Goal: Information Seeking & Learning: Learn about a topic

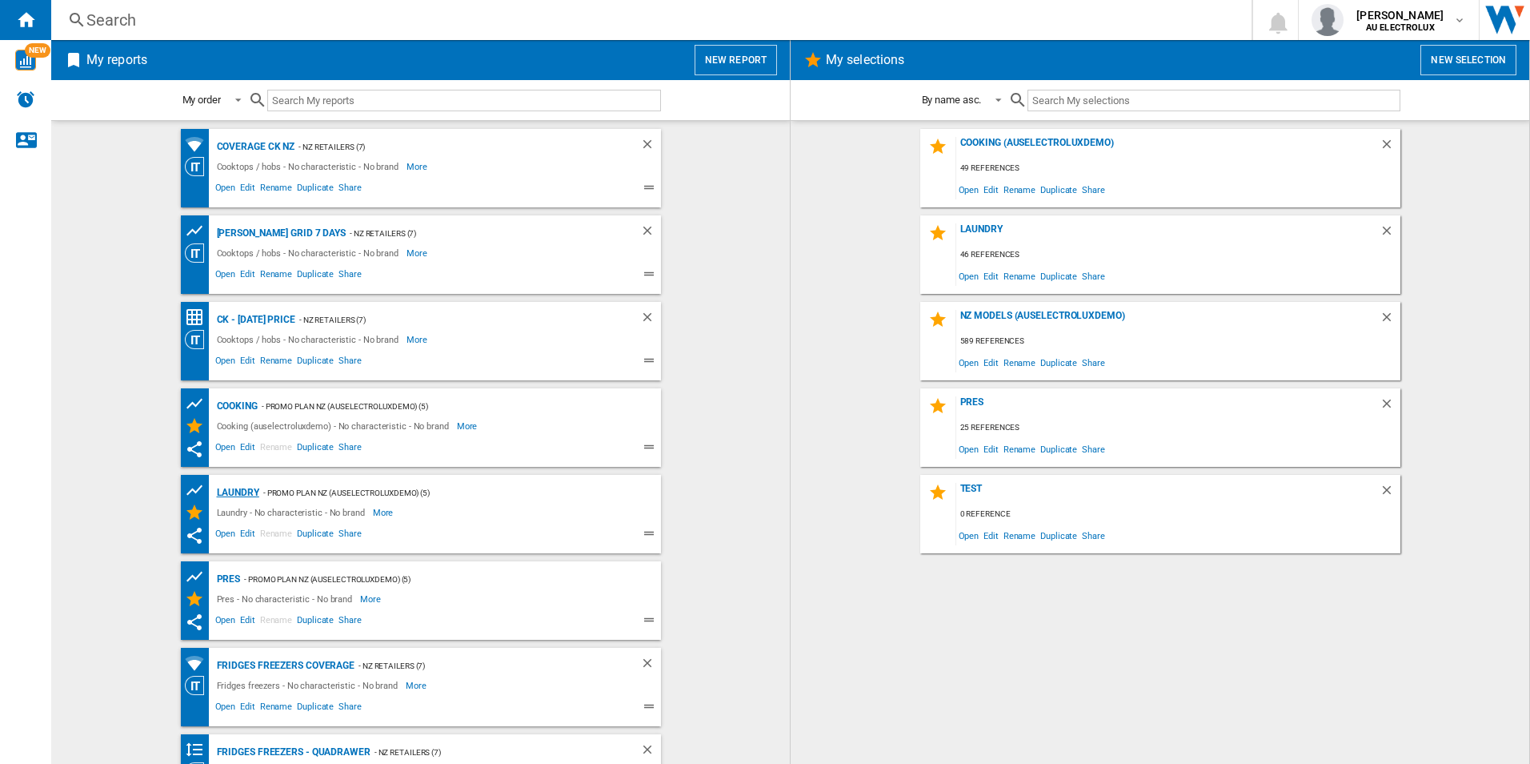
click at [246, 484] on div "Laundry" at bounding box center [236, 493] width 46 height 20
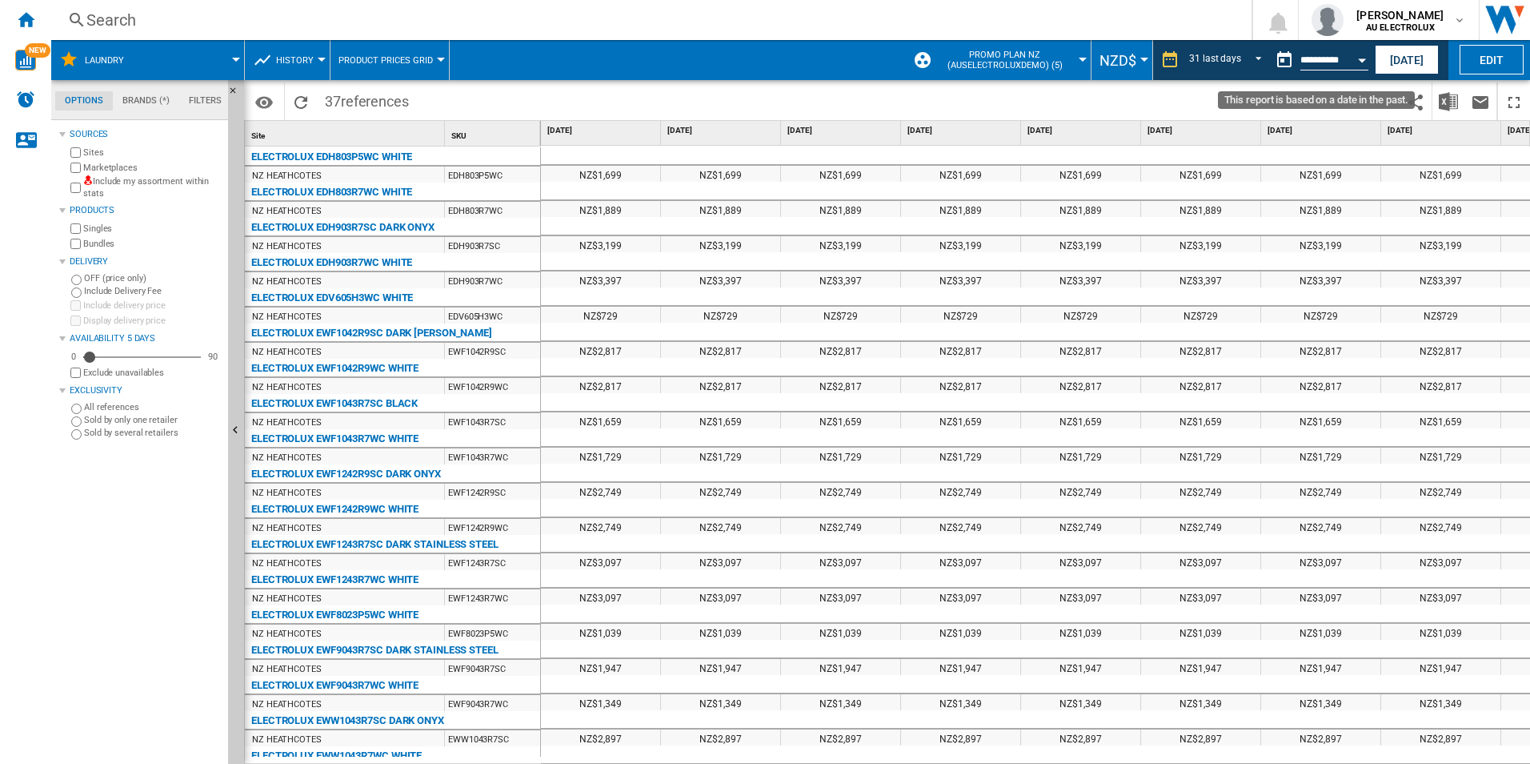
click at [1360, 60] on div "Open calendar" at bounding box center [1362, 60] width 8 height 4
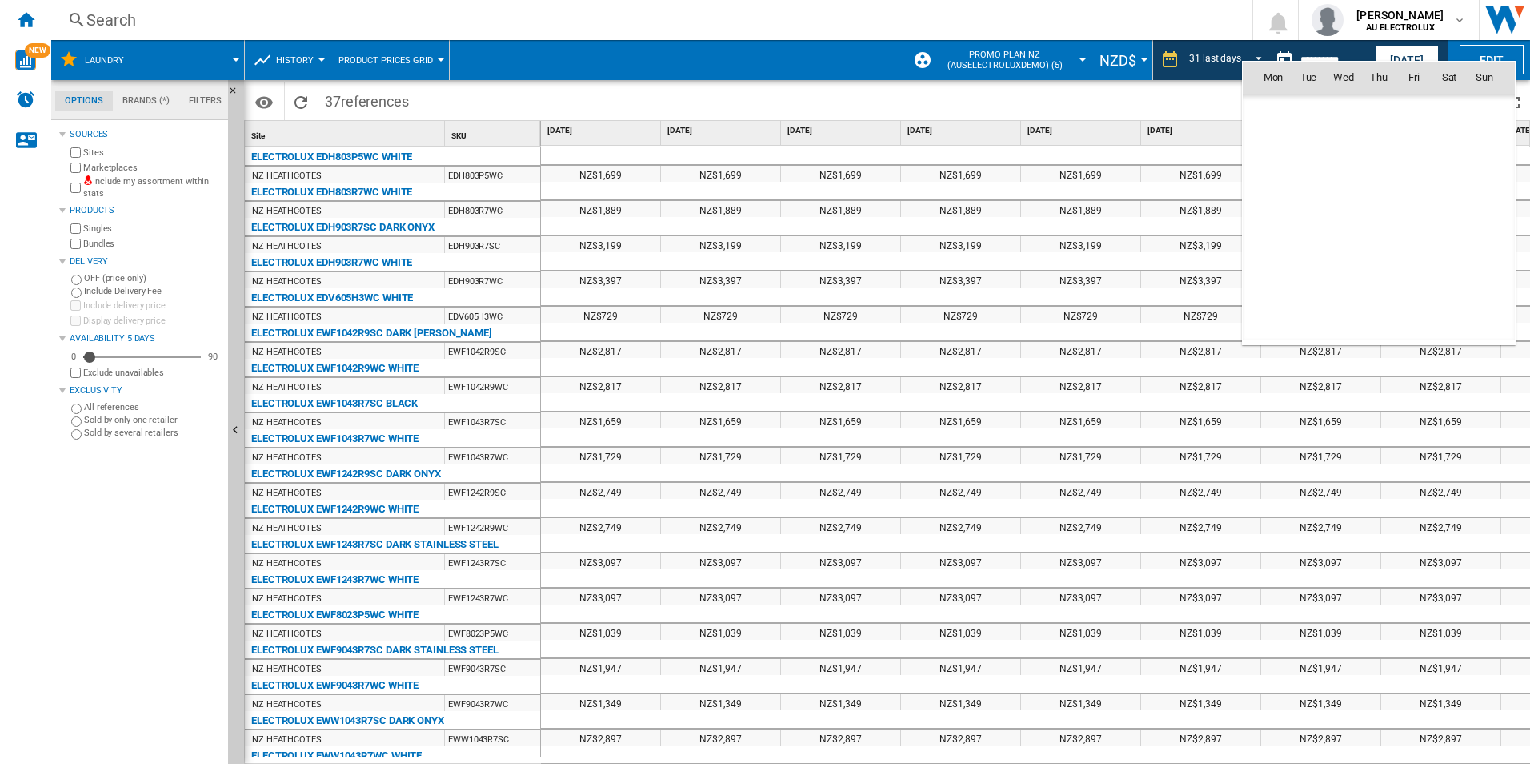
scroll to position [6788, 0]
click at [1360, 61] on div "Mon Tue Wed Thu Fri Sat [DATE] 1 2 3 4 5 6 7 8 9 10 11 12 13 14 15 16 17 18 19 …" at bounding box center [1379, 203] width 274 height 284
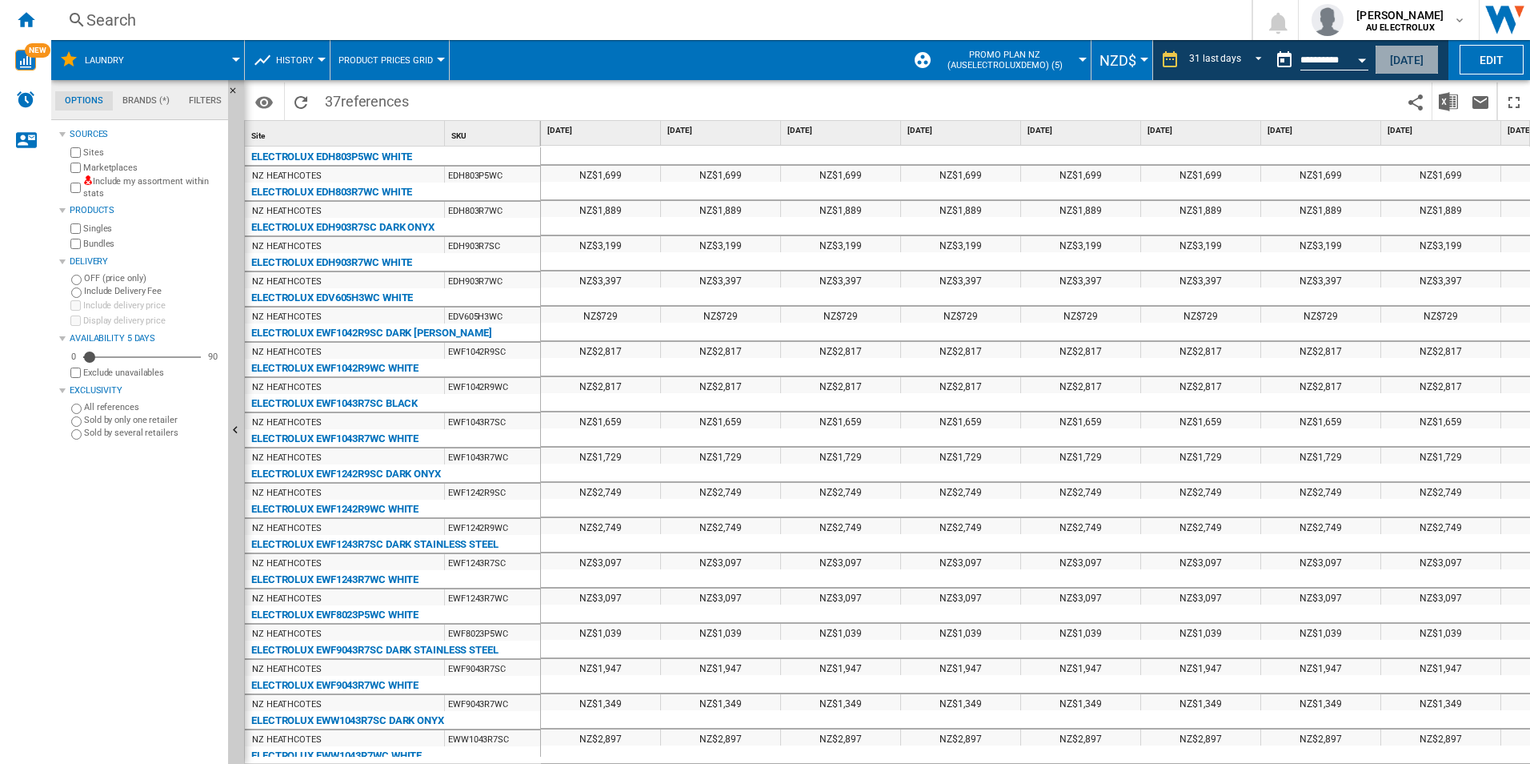
click at [1406, 53] on button "[DATE]" at bounding box center [1407, 60] width 64 height 30
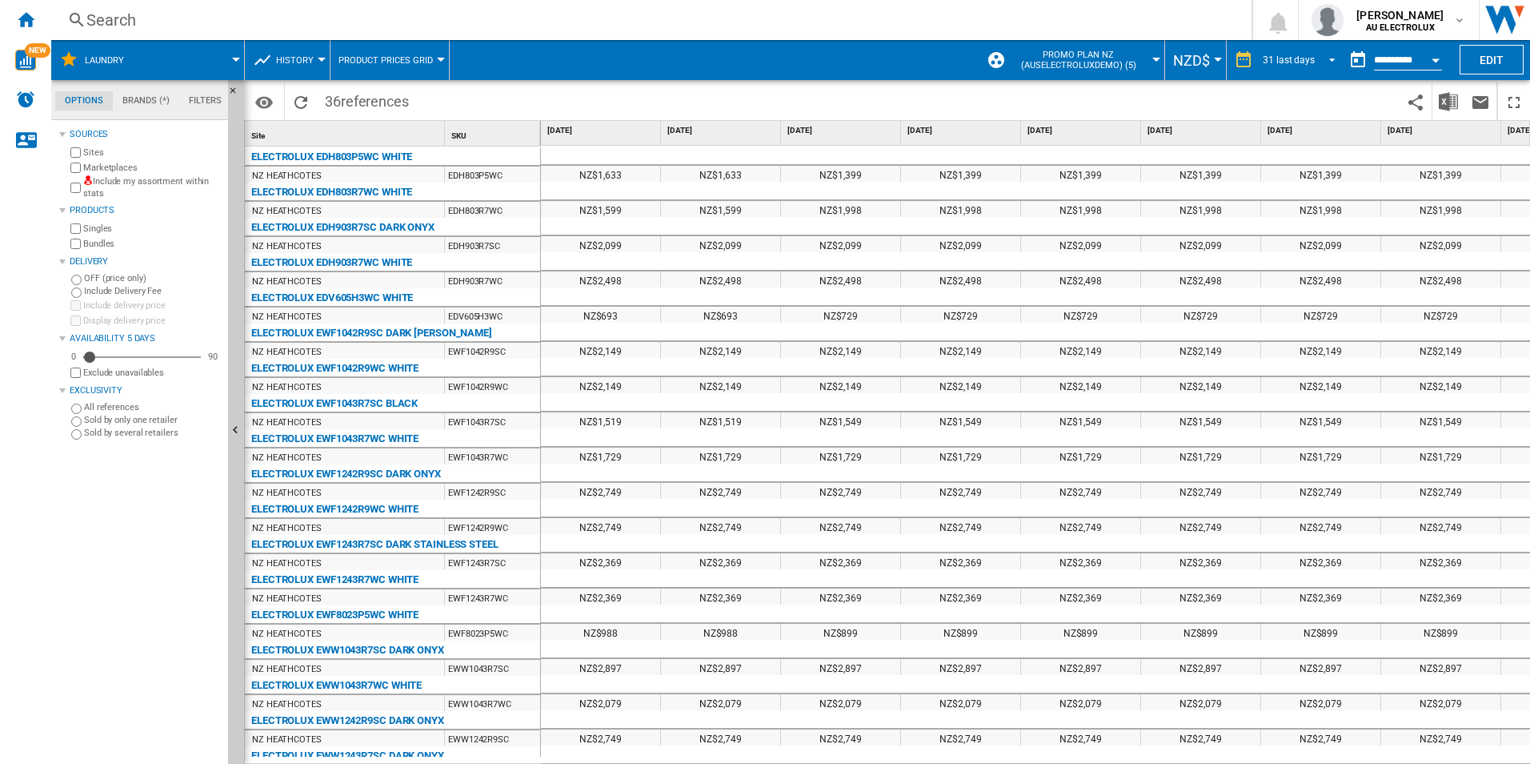
click at [1330, 54] on span "REPORTS.WIZARD.STEPS.REPORT.STEPS.REPORT_OPTIONS.PERIOD: 31 last days" at bounding box center [1327, 58] width 19 height 14
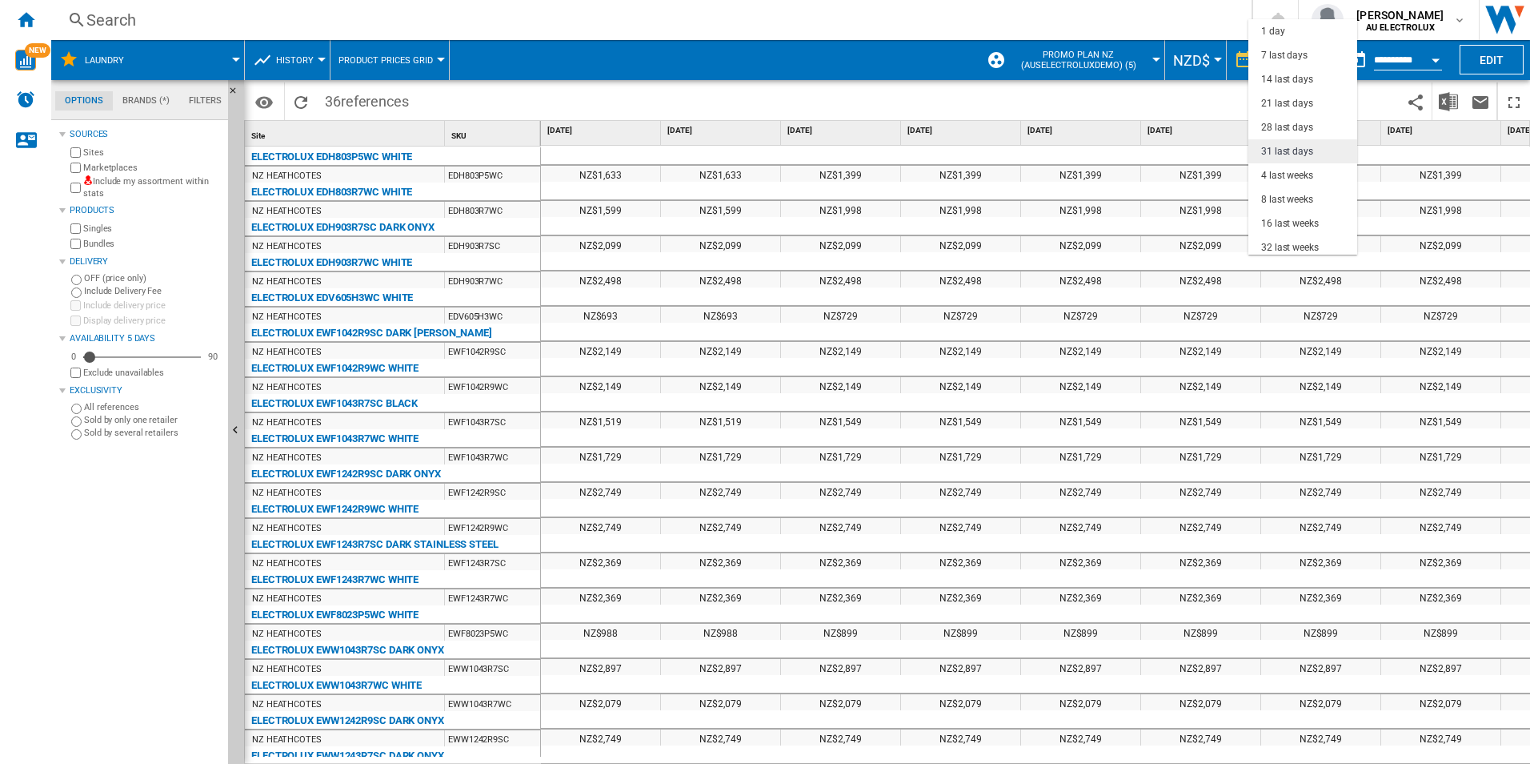
scroll to position [91, 0]
click at [1315, 178] on div "3 last months" at bounding box center [1290, 181] width 59 height 14
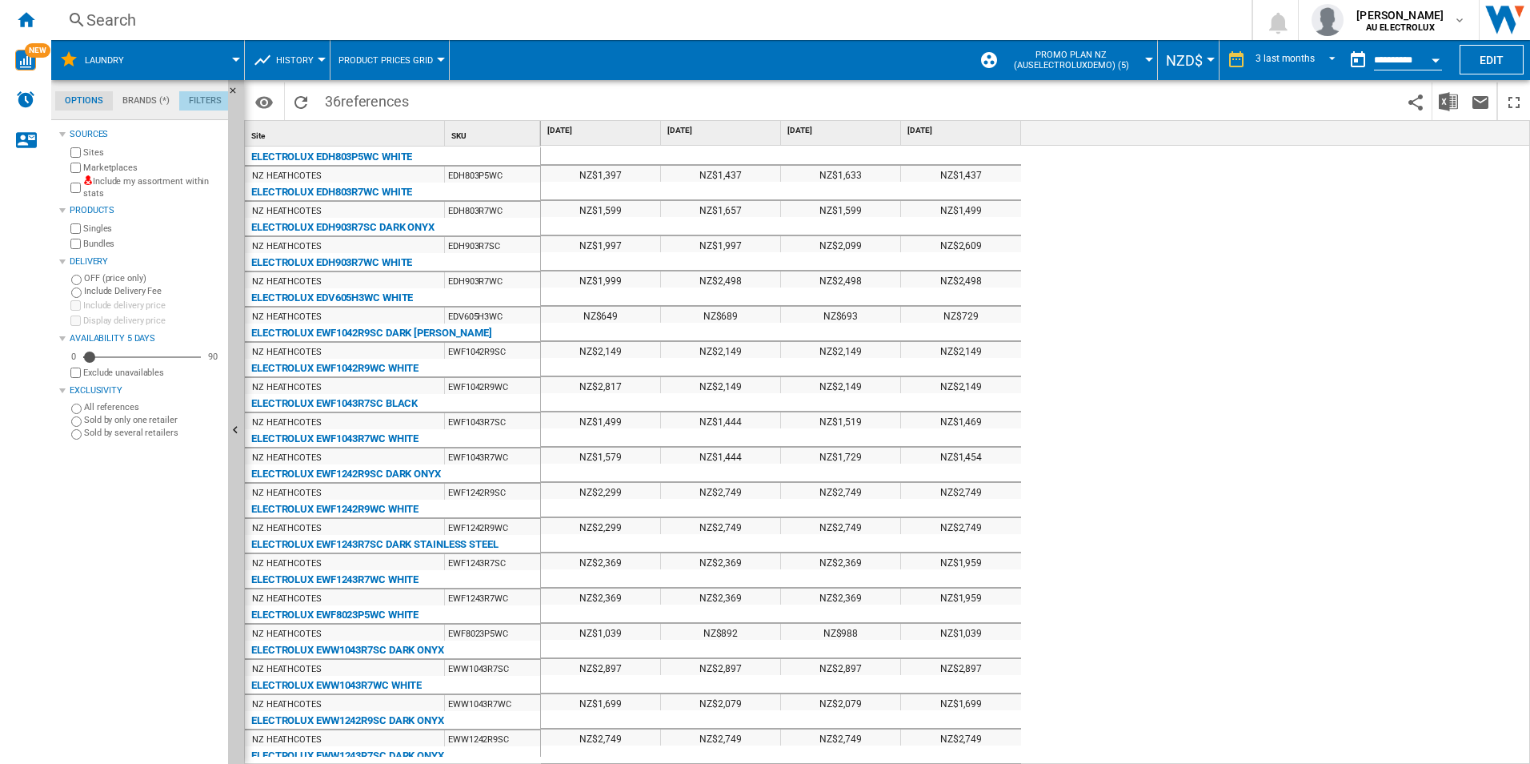
click at [211, 96] on md-tab-item "Filters" at bounding box center [205, 100] width 52 height 19
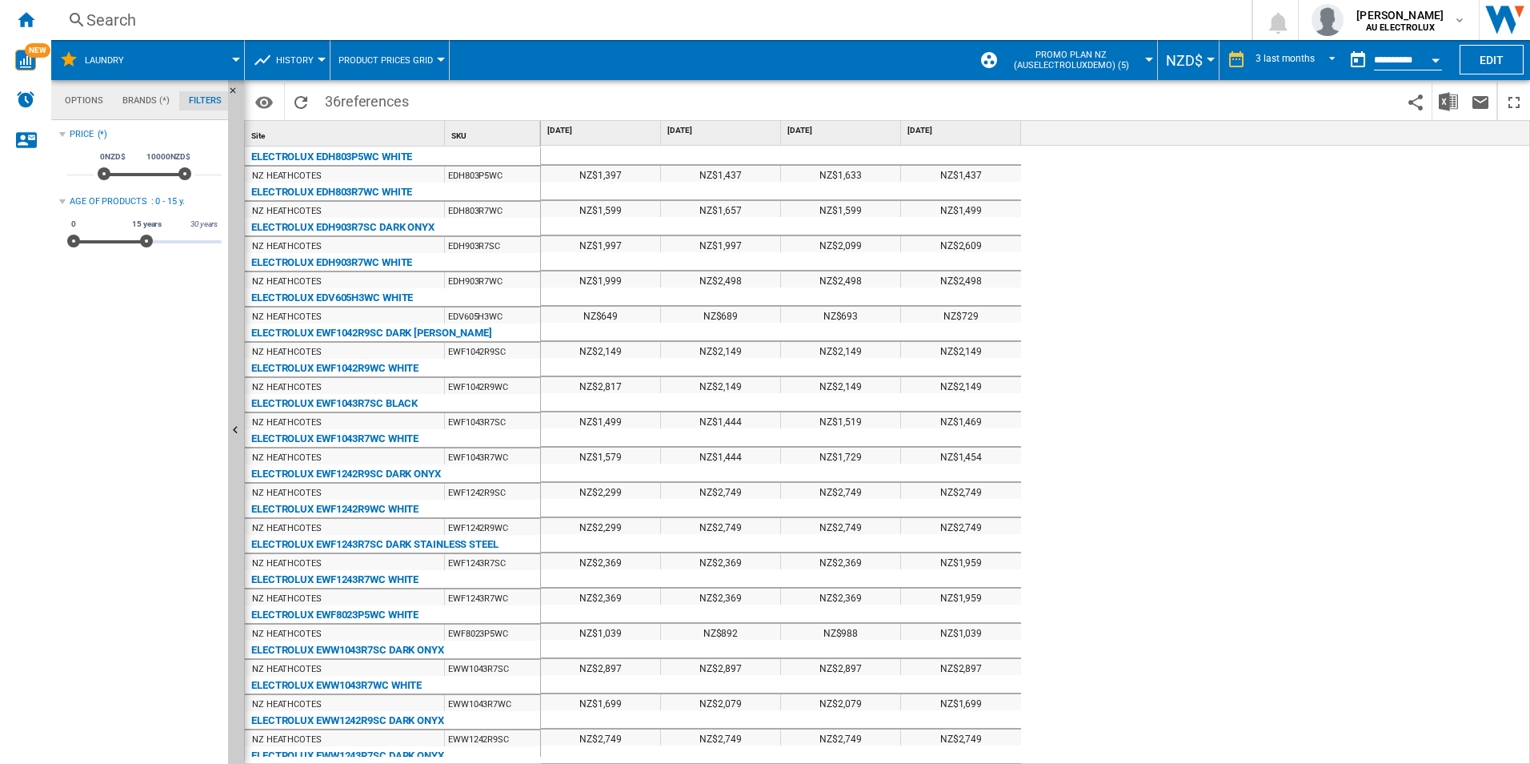
click at [150, 106] on md-tab-item "Brands (*)" at bounding box center [146, 100] width 66 height 19
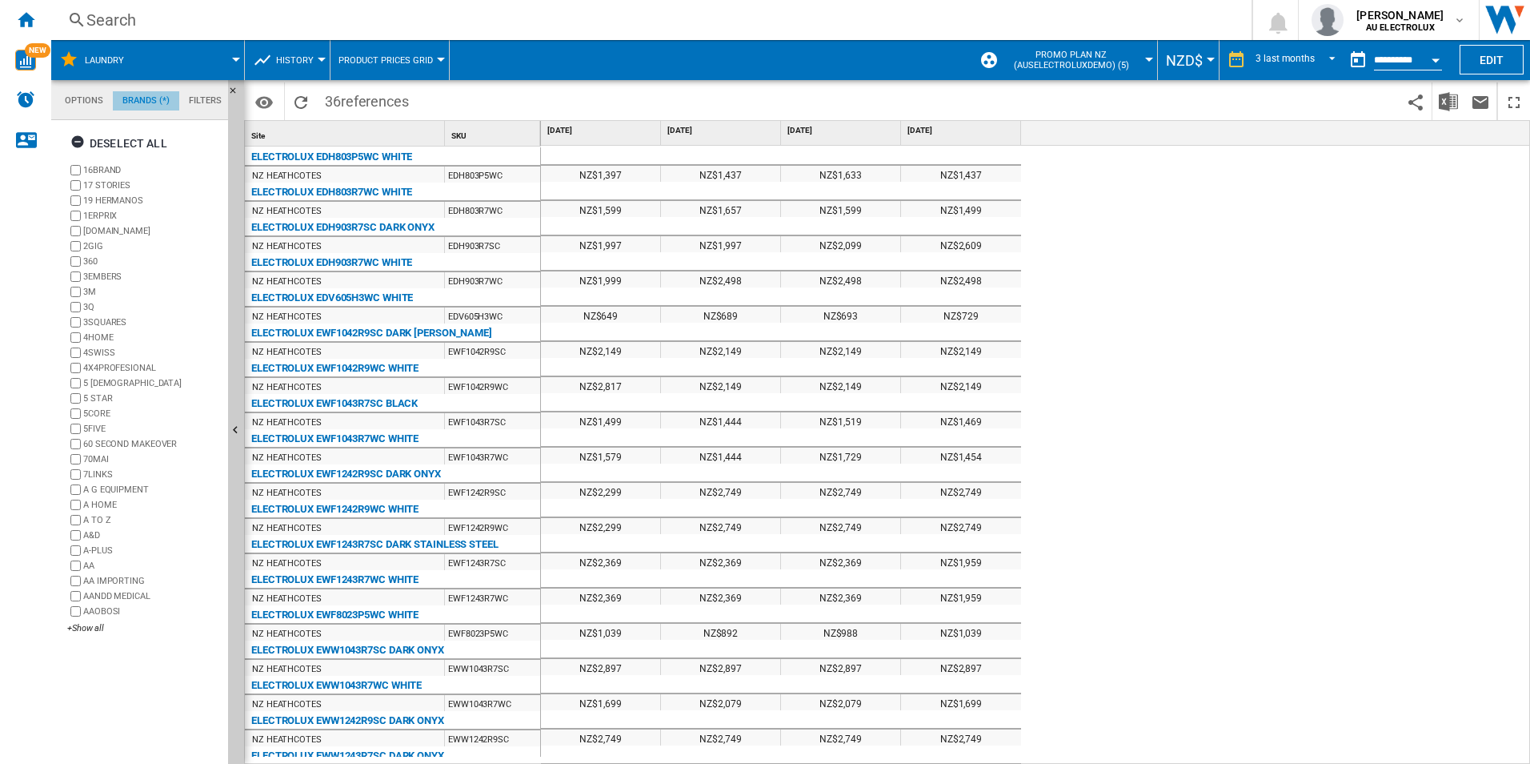
scroll to position [62, 0]
click at [90, 97] on md-tab-item "Options" at bounding box center [84, 100] width 58 height 19
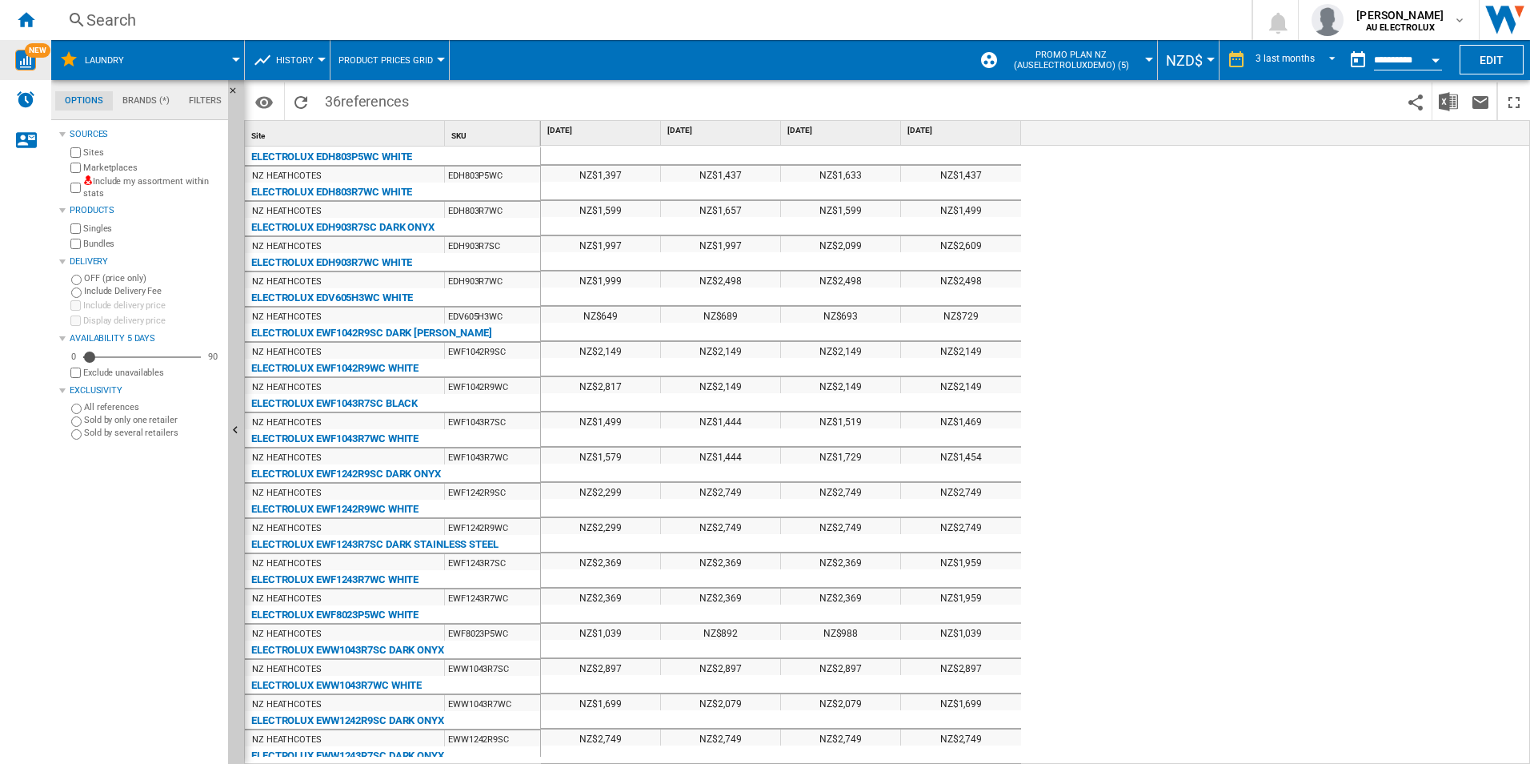
click at [22, 64] on img "WiseCard" at bounding box center [25, 60] width 21 height 21
